Goal: Navigation & Orientation: Find specific page/section

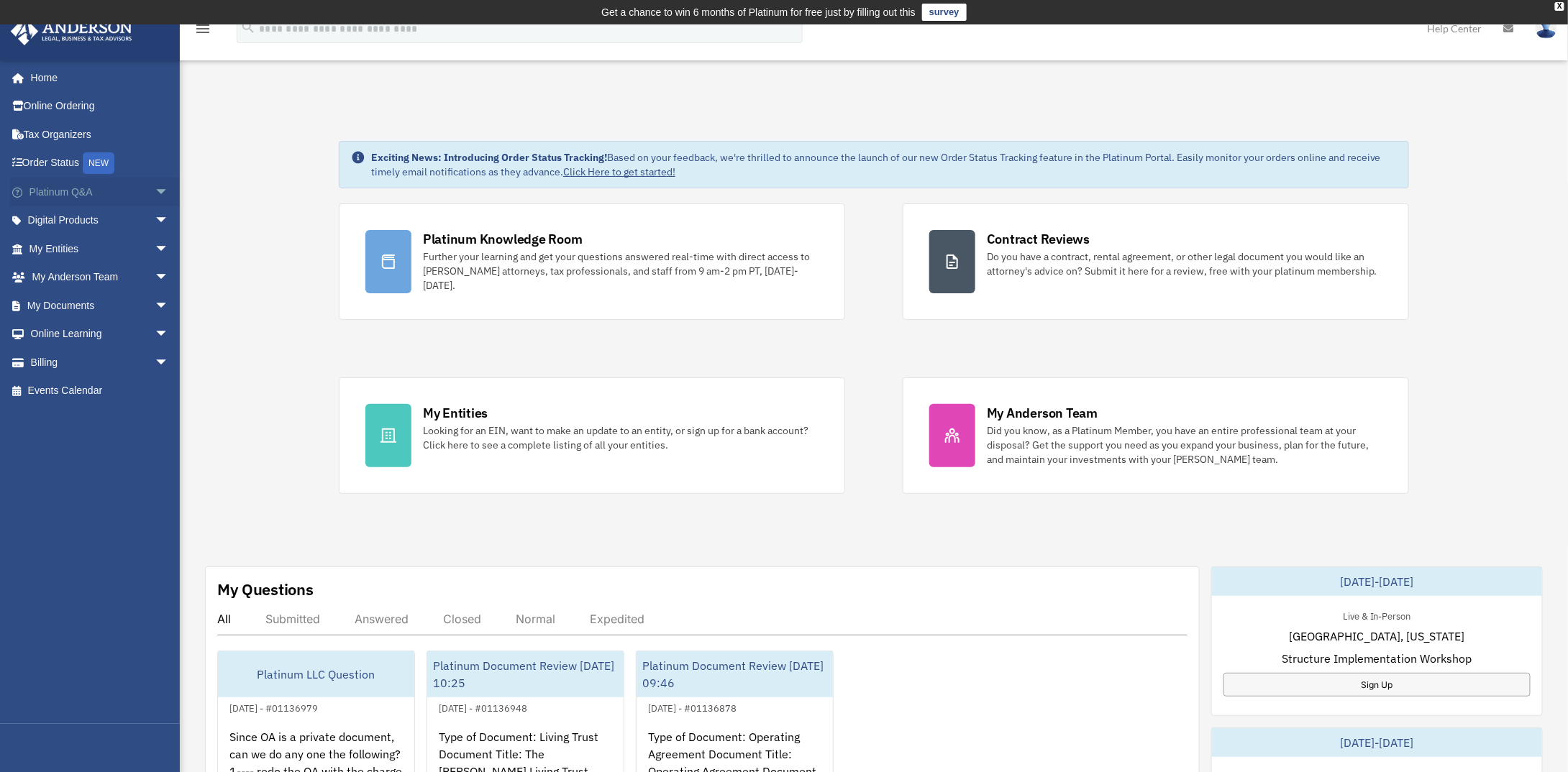
click at [76, 196] on link "Platinum Q&A arrow_drop_down" at bounding box center [100, 192] width 180 height 29
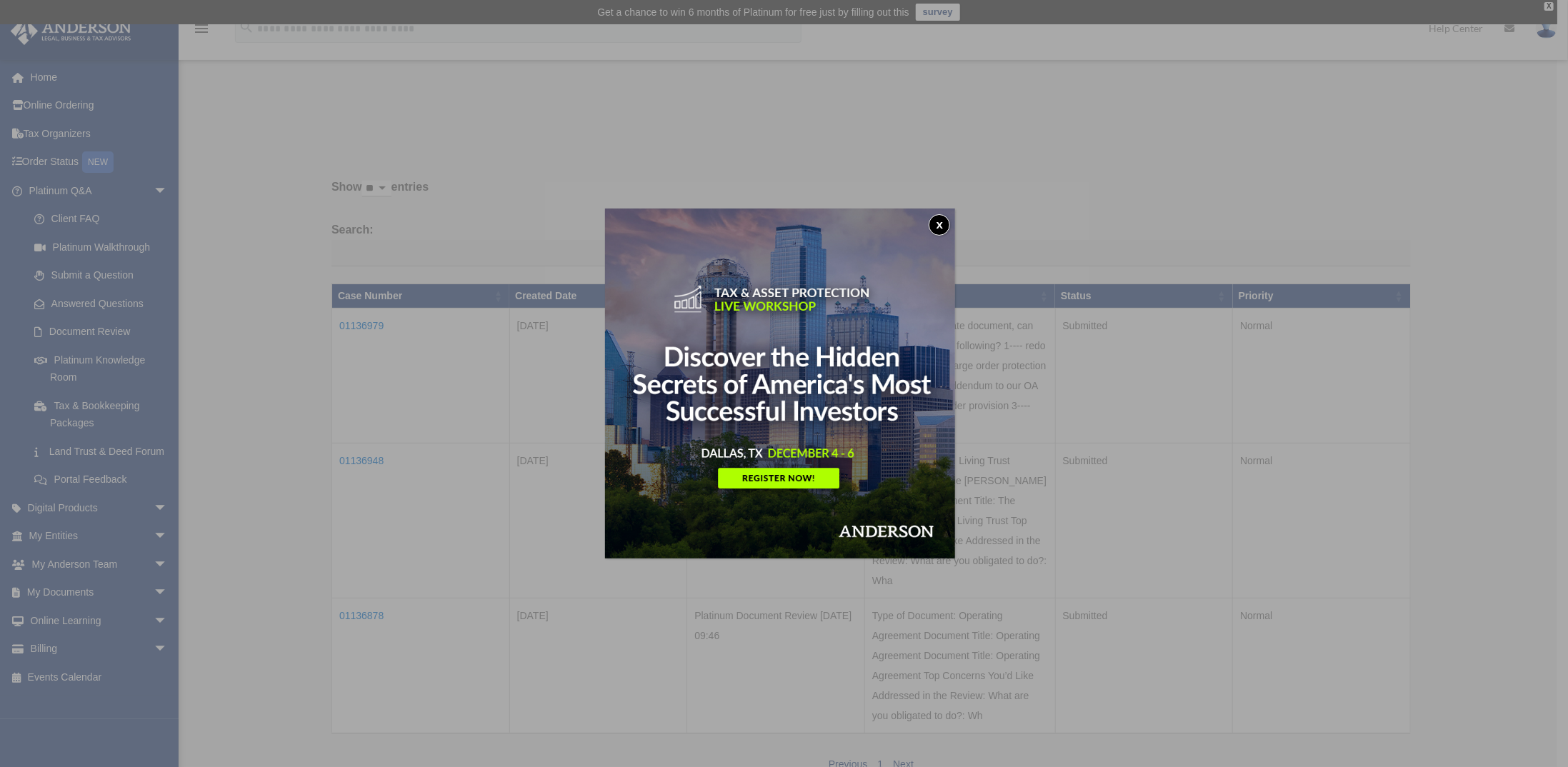
click at [942, 225] on button "x" at bounding box center [939, 225] width 21 height 21
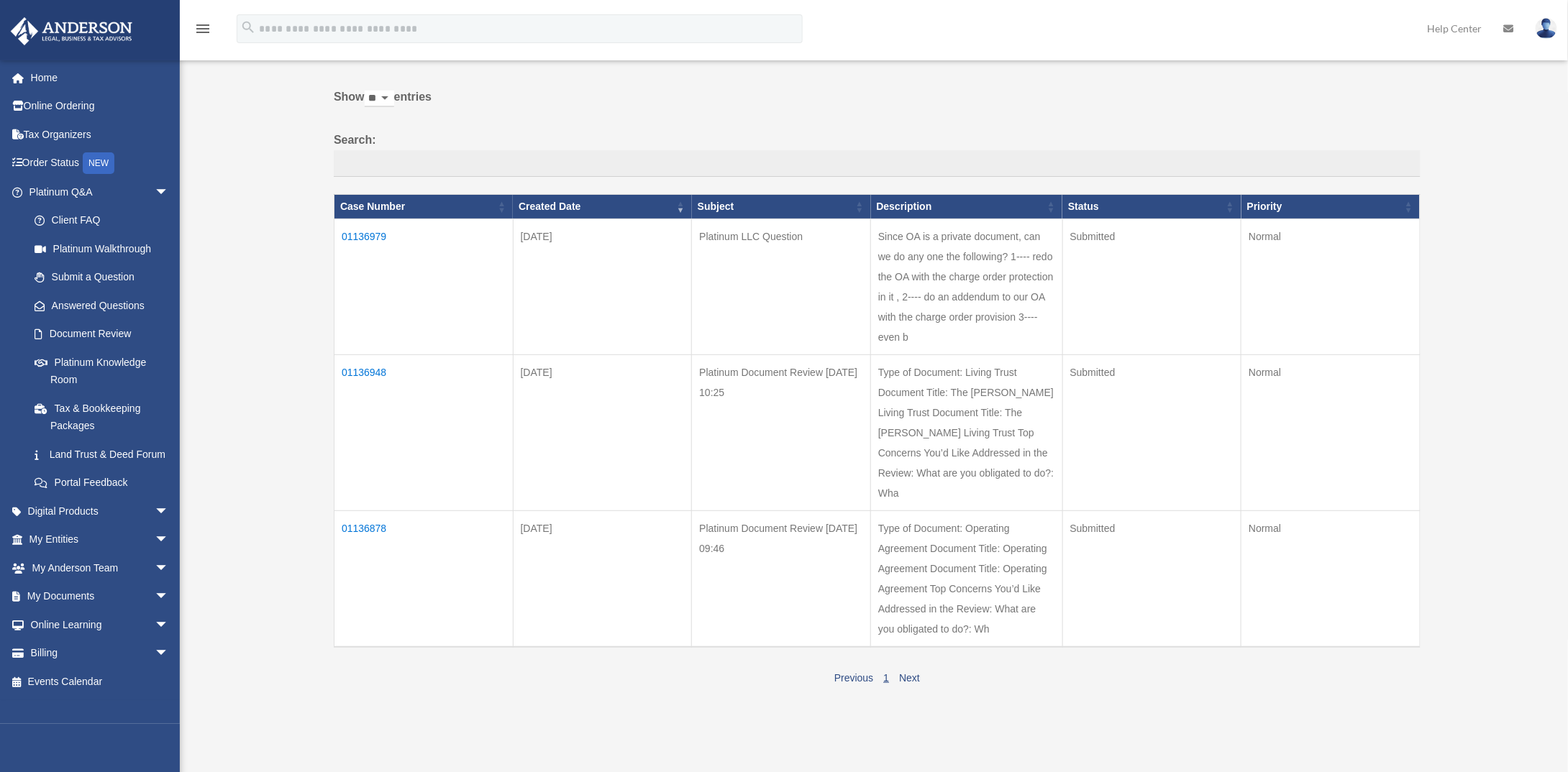
scroll to position [72, 0]
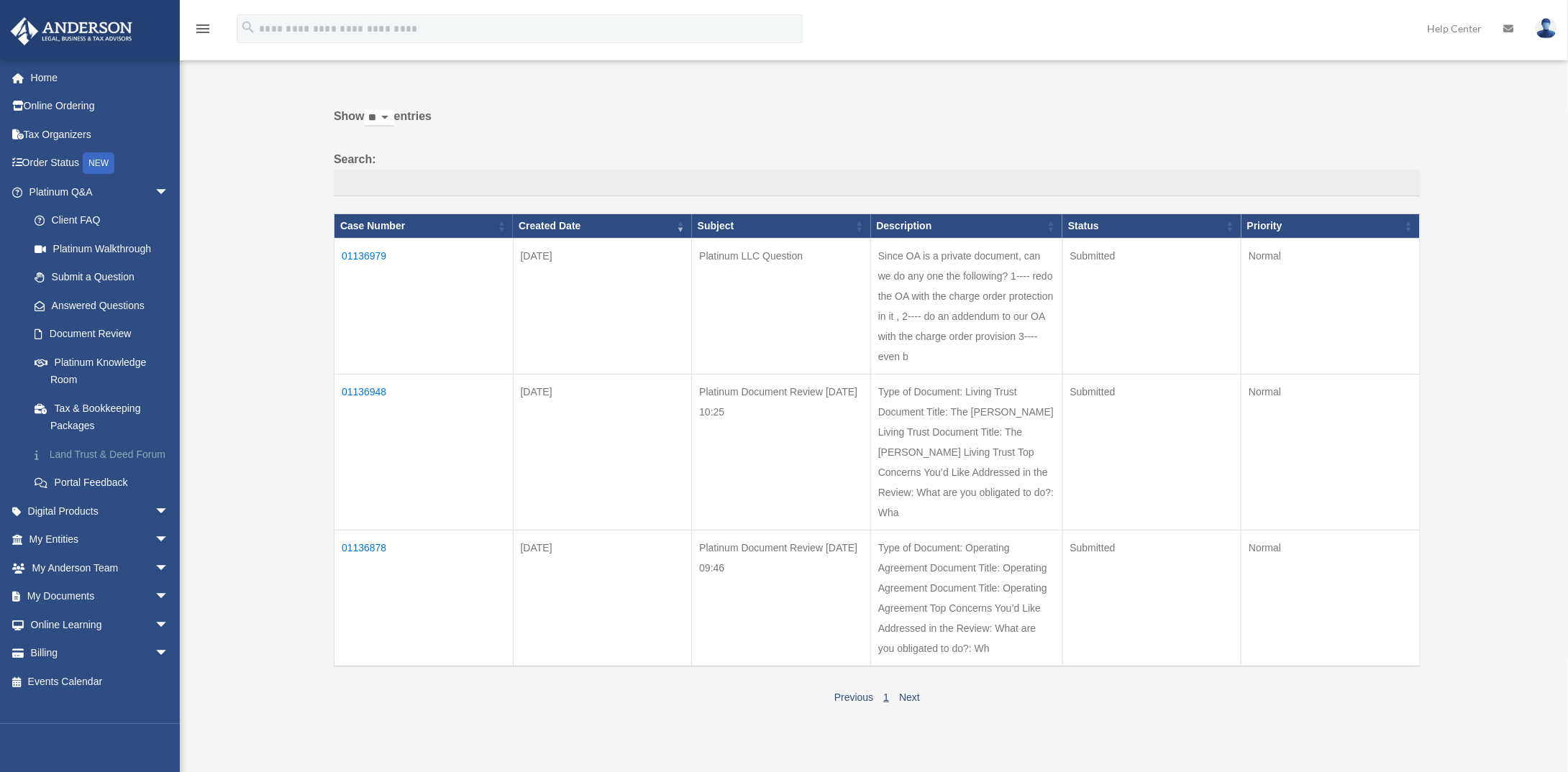
click at [101, 456] on link "Land Trust & Deed Forum" at bounding box center [105, 455] width 170 height 29
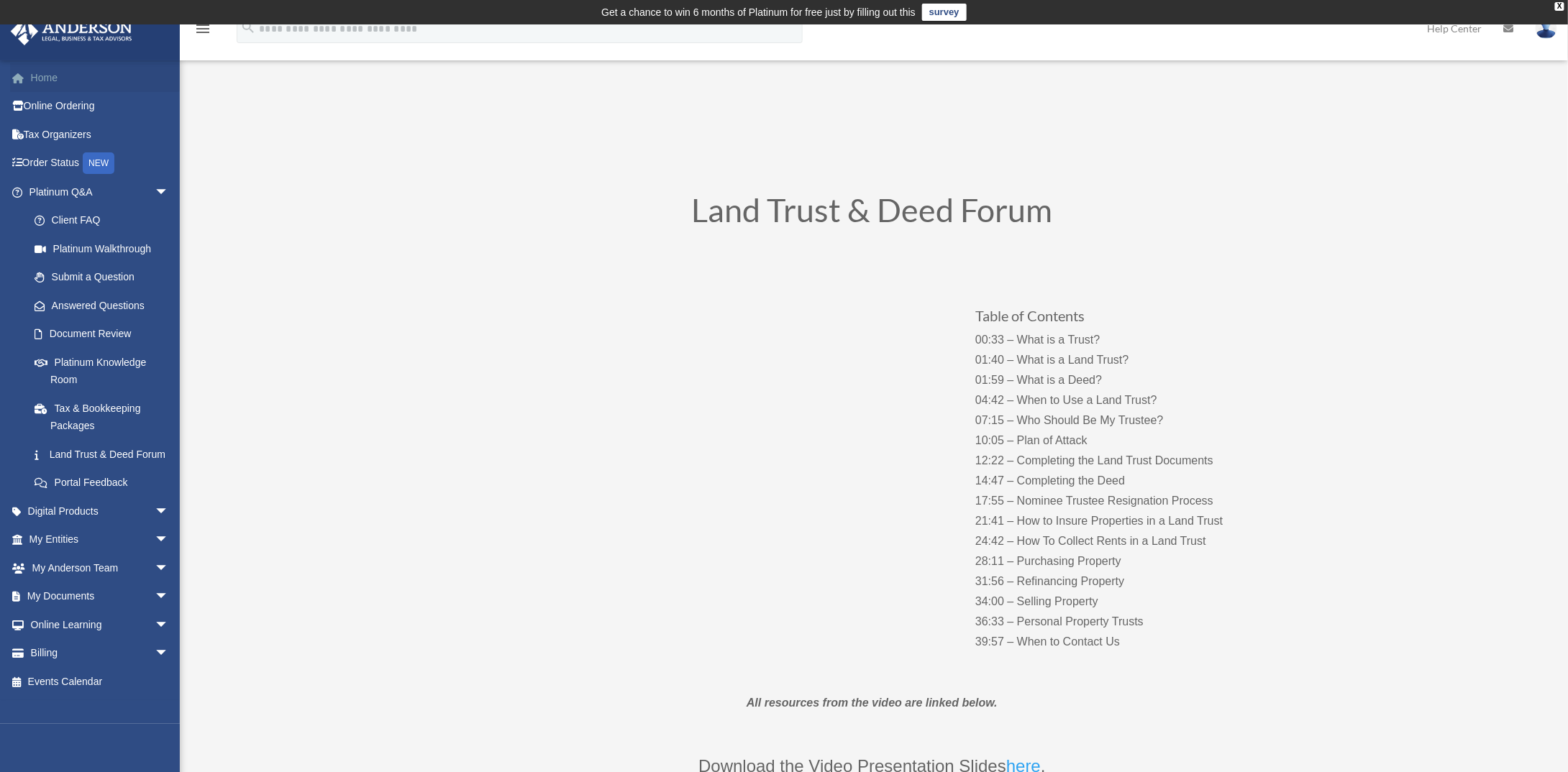
click at [30, 74] on span at bounding box center [25, 79] width 11 height 10
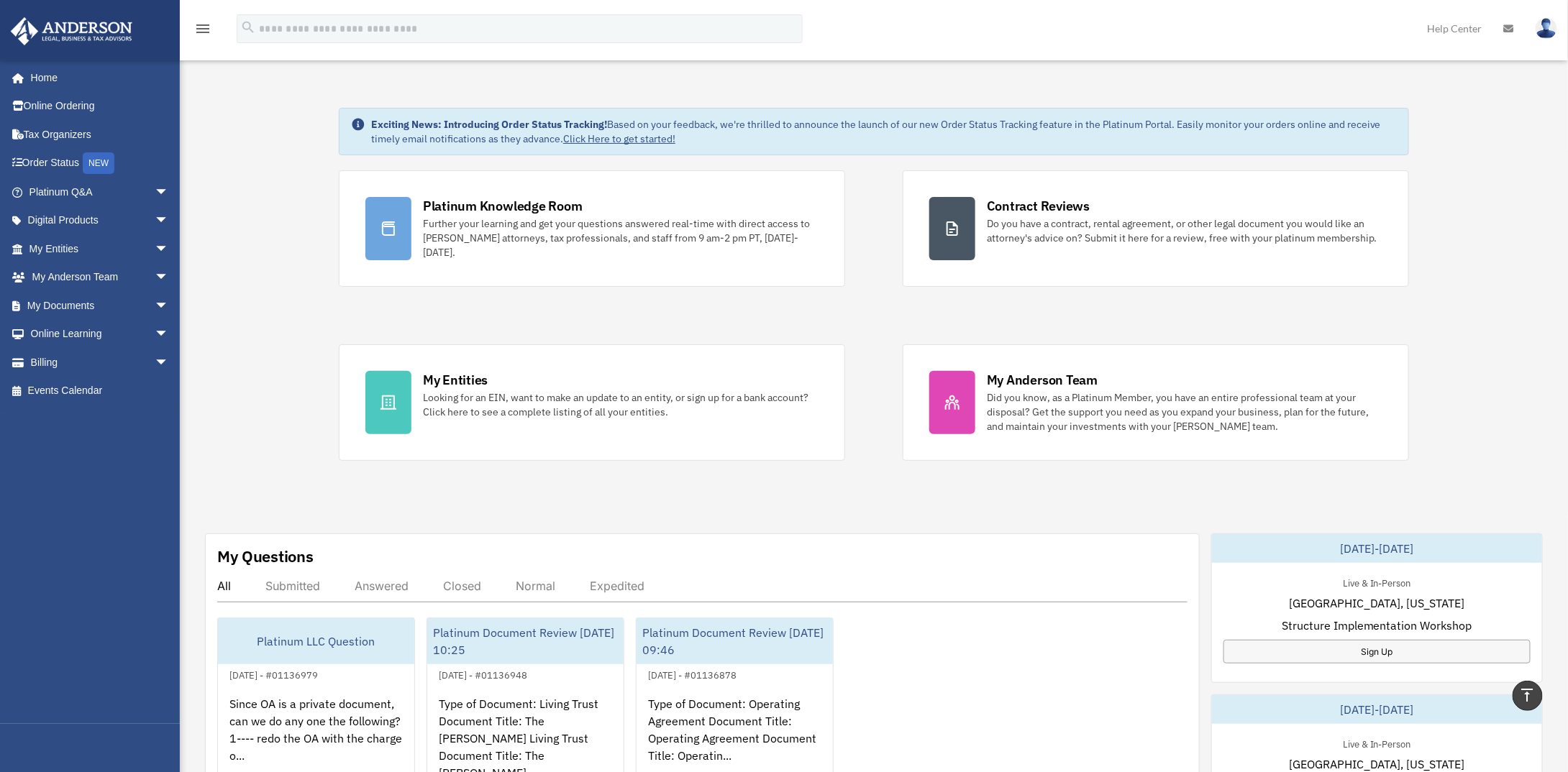
scroll to position [19, 0]
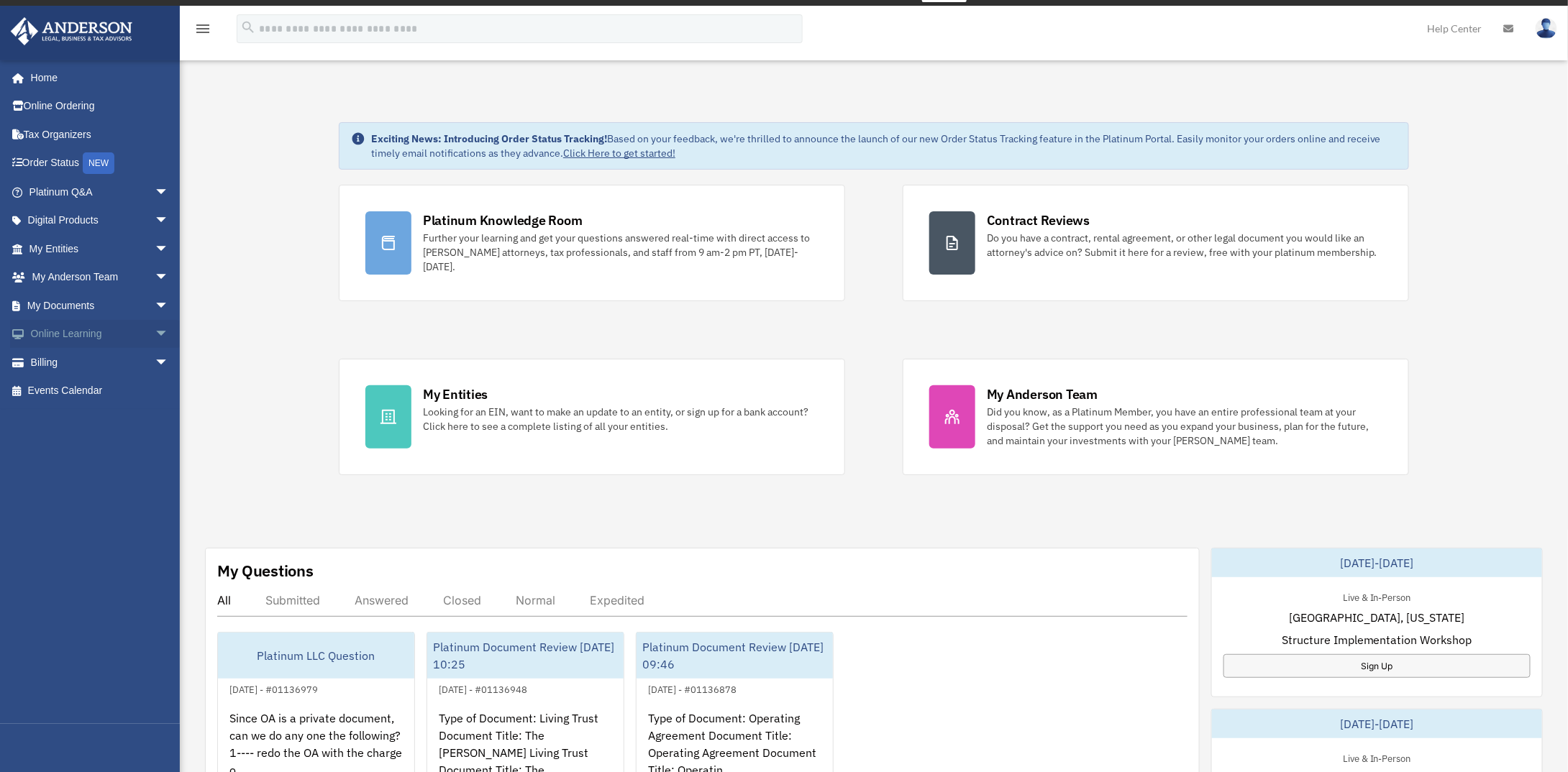
click at [154, 337] on span "arrow_drop_down" at bounding box center [169, 334] width 29 height 30
click at [81, 360] on link "Courses" at bounding box center [105, 363] width 170 height 29
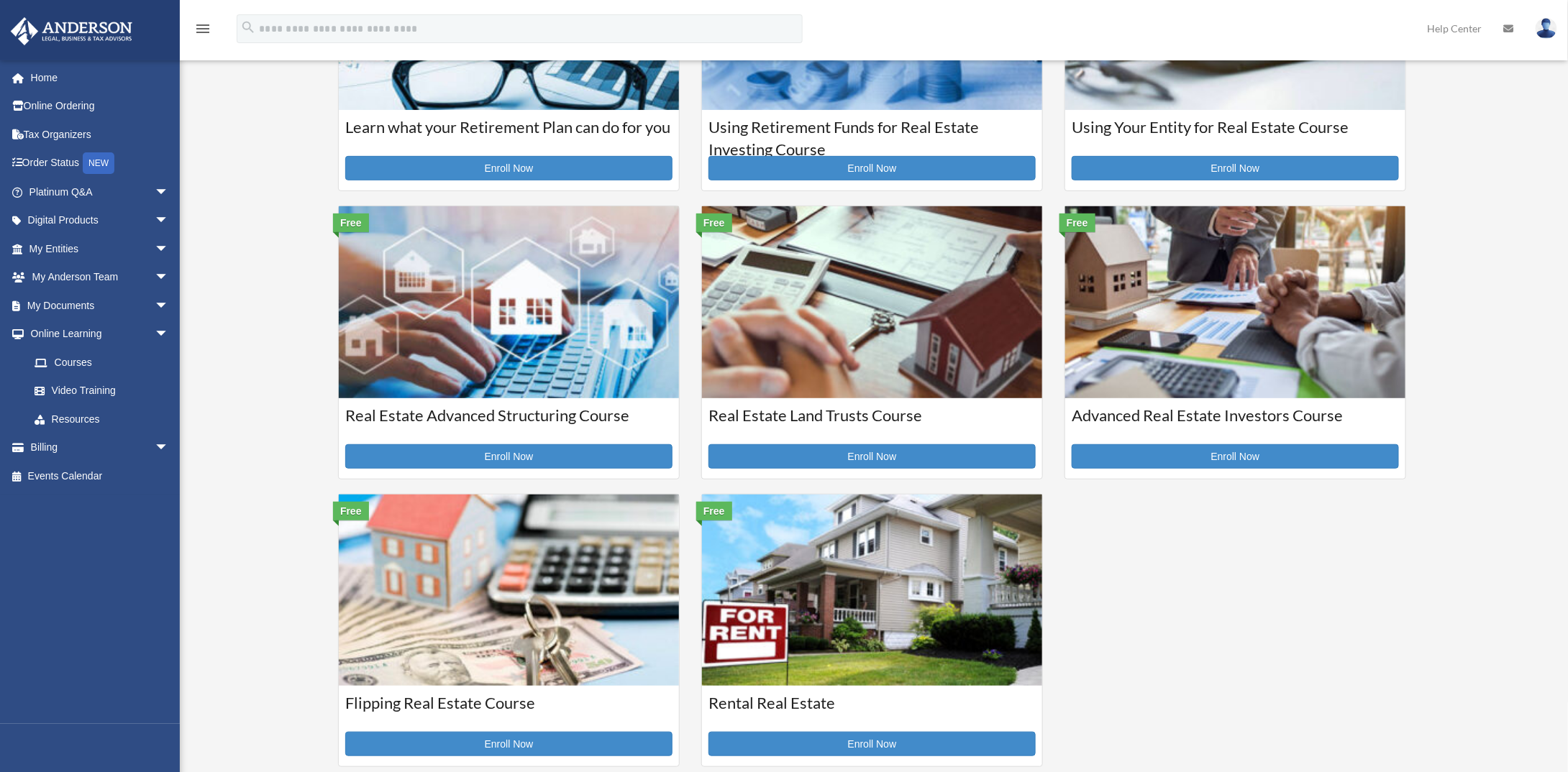
scroll to position [288, 0]
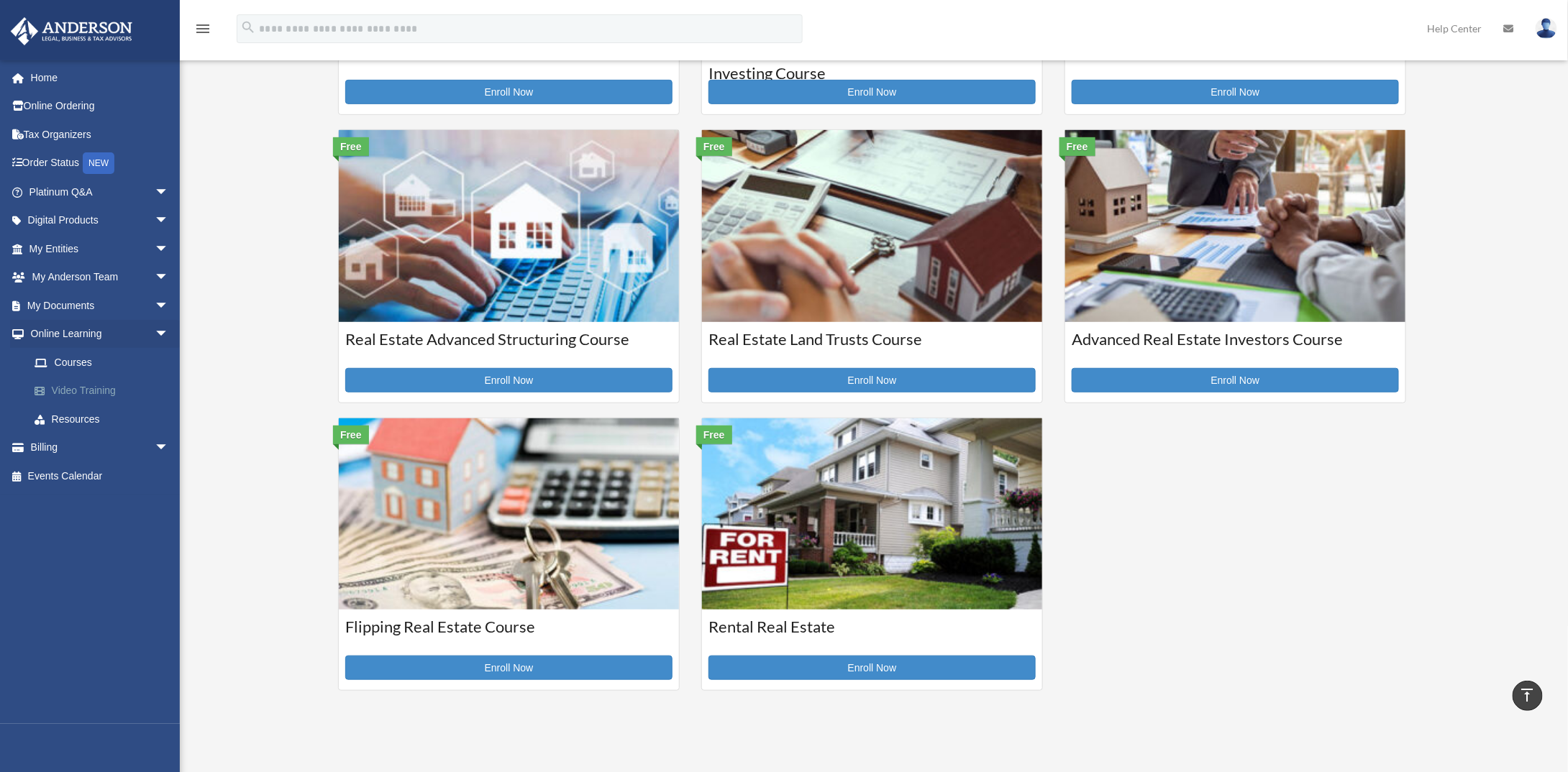
click at [99, 386] on link "Video Training" at bounding box center [105, 391] width 170 height 29
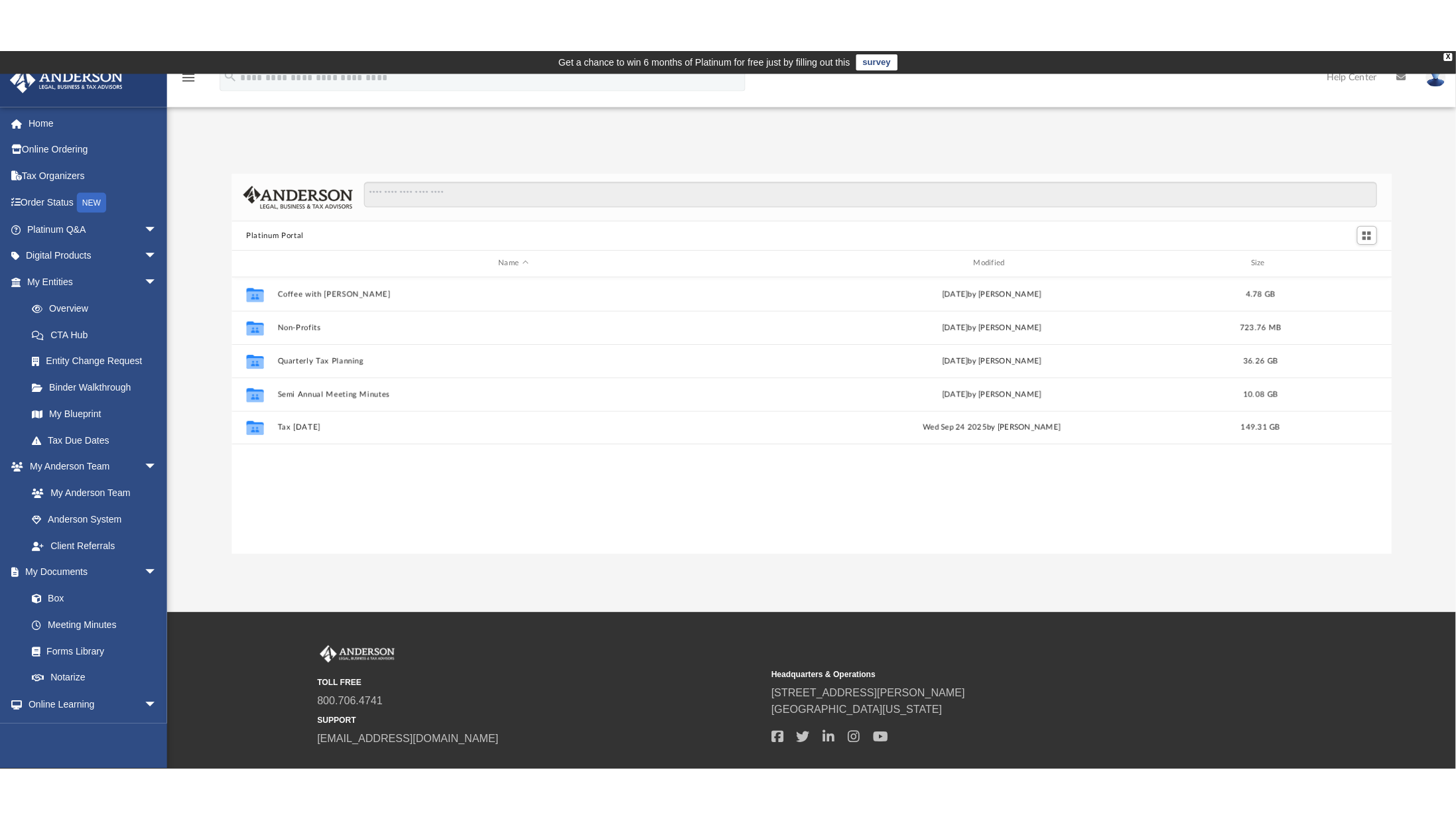
scroll to position [291, 1142]
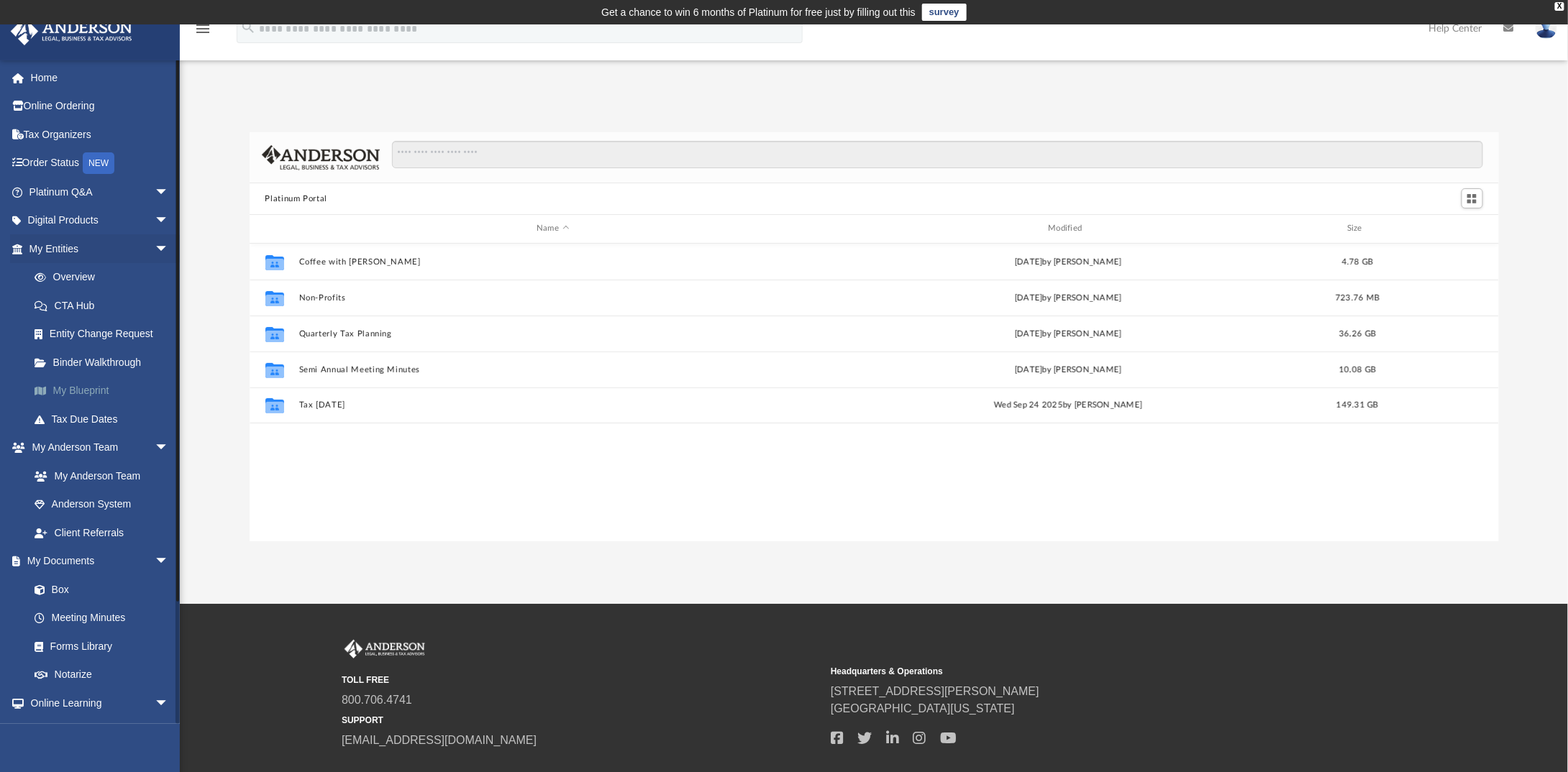
click at [56, 389] on link "My Blueprint" at bounding box center [105, 391] width 170 height 29
